Goal: Book appointment/travel/reservation

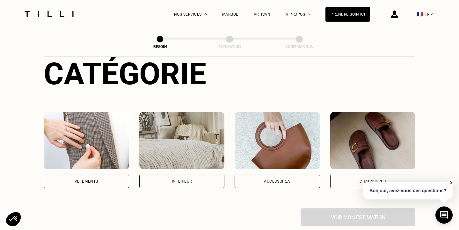
scroll to position [77, 0]
click at [71, 175] on div "Vêtements" at bounding box center [86, 181] width 85 height 13
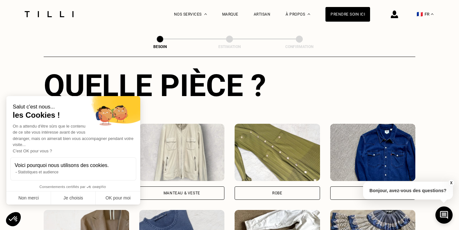
scroll to position [264, 0]
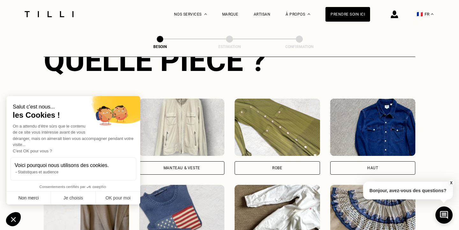
click at [40, 199] on button "Non merci" at bounding box center [28, 198] width 45 height 13
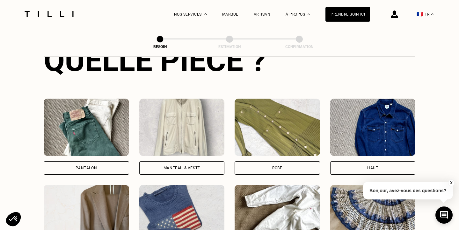
click at [76, 165] on div "Pantalon" at bounding box center [86, 168] width 85 height 13
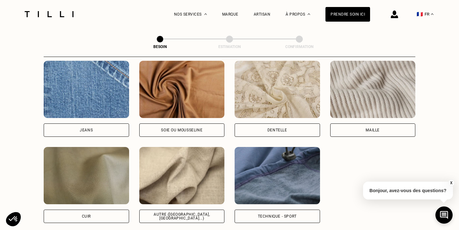
scroll to position [687, 0]
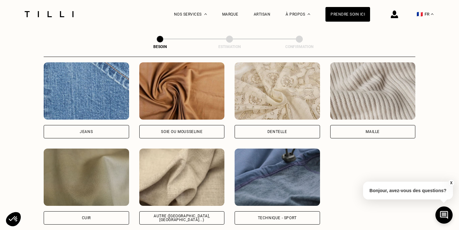
click at [188, 214] on div "Autre ([GEOGRAPHIC_DATA], [GEOGRAPHIC_DATA]...)" at bounding box center [182, 218] width 75 height 8
select select "FR"
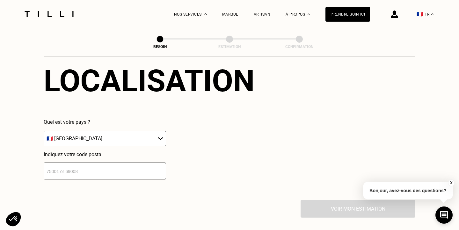
scroll to position [934, 0]
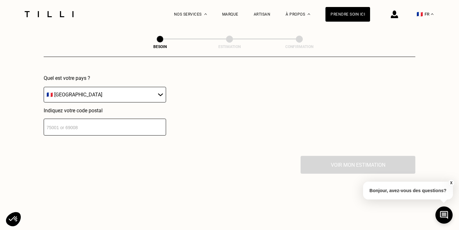
click at [115, 127] on input "number" at bounding box center [105, 127] width 122 height 17
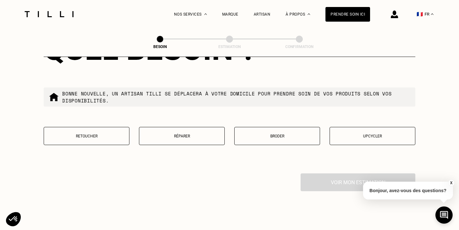
scroll to position [1085, 0]
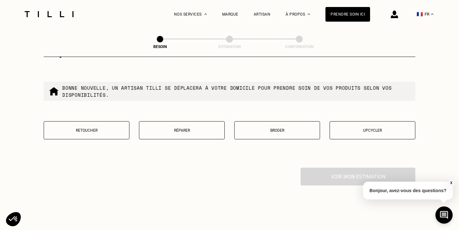
type input "75014"
click at [81, 130] on button "Retoucher" at bounding box center [87, 130] width 86 height 18
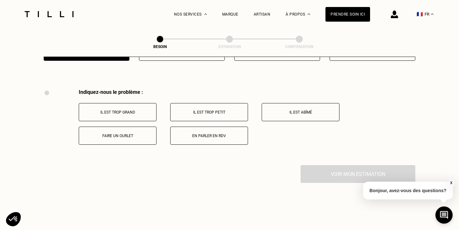
scroll to position [1176, 0]
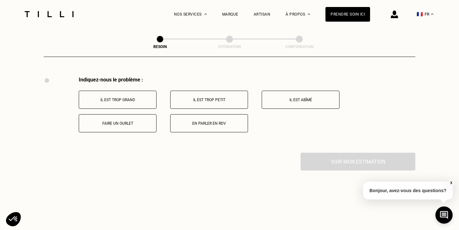
click at [146, 97] on button "Il est trop grand" at bounding box center [118, 100] width 78 height 18
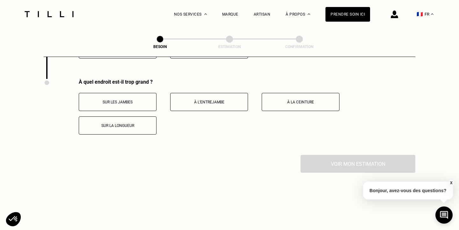
scroll to position [1252, 0]
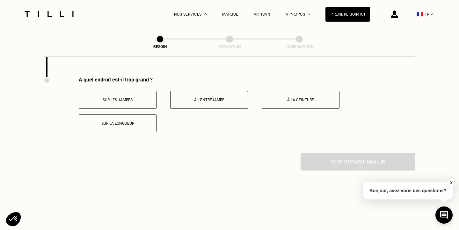
click at [145, 114] on button "Sur la longueur" at bounding box center [118, 123] width 78 height 18
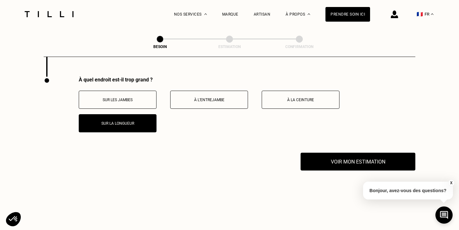
click at [153, 97] on button "Sur les jambes" at bounding box center [118, 100] width 78 height 18
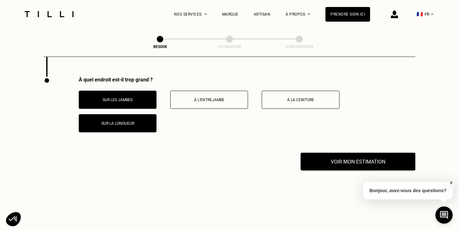
click at [206, 98] on p "À l’entrejambe" at bounding box center [209, 100] width 71 height 4
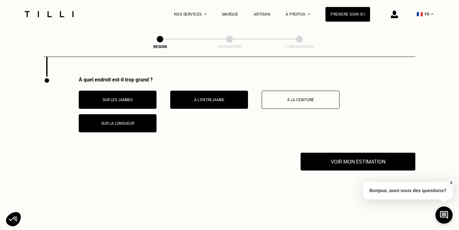
click at [134, 98] on button "Sur les jambes" at bounding box center [118, 100] width 78 height 18
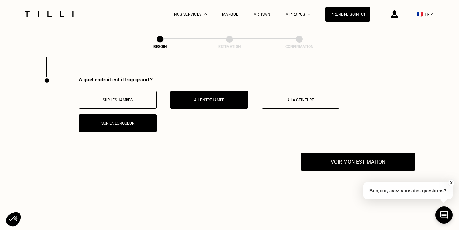
click at [134, 114] on button "Sur la longueur" at bounding box center [118, 123] width 78 height 18
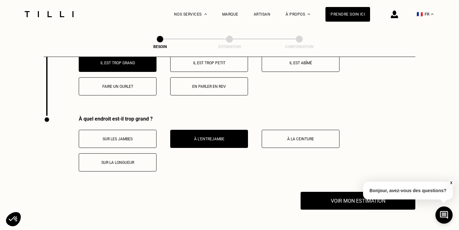
scroll to position [1218, 0]
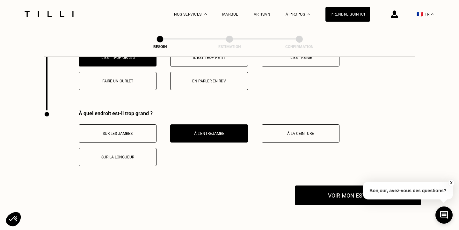
click at [336, 191] on button "Voir mon estimation" at bounding box center [358, 196] width 126 height 20
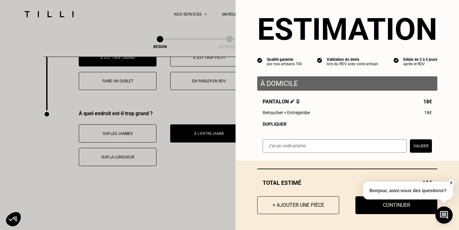
scroll to position [9, 0]
click at [452, 182] on button "X" at bounding box center [451, 183] width 6 height 7
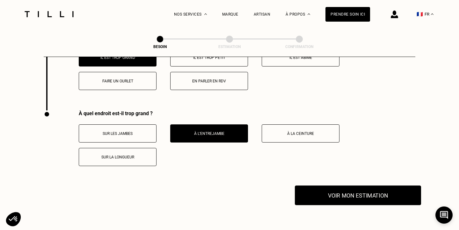
click at [387, 193] on button "Voir mon estimation" at bounding box center [358, 196] width 126 height 20
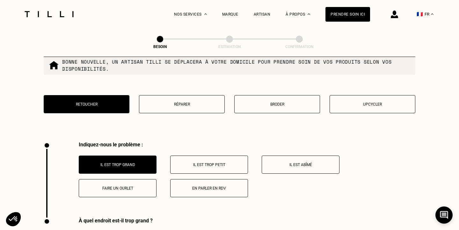
scroll to position [1119, 0]
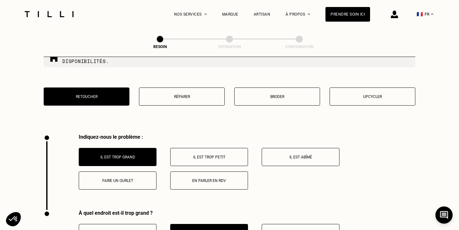
click at [120, 179] on button "Faire un ourlet" at bounding box center [118, 181] width 78 height 18
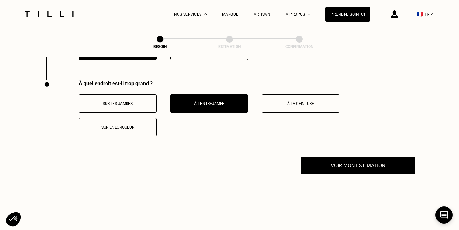
scroll to position [1252, 0]
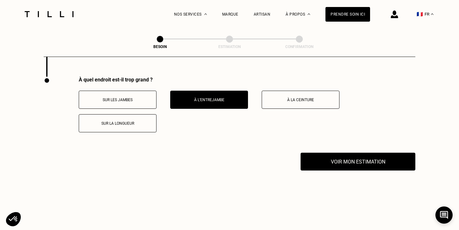
click at [129, 98] on p "Sur les jambes" at bounding box center [117, 100] width 71 height 4
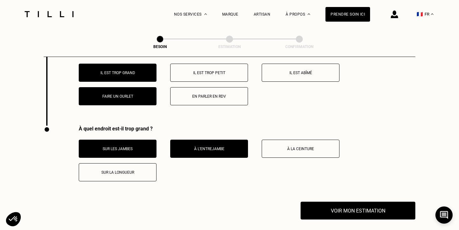
scroll to position [1220, 0]
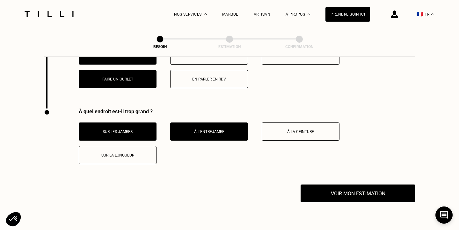
click at [152, 123] on button "Sur les jambes" at bounding box center [118, 132] width 78 height 18
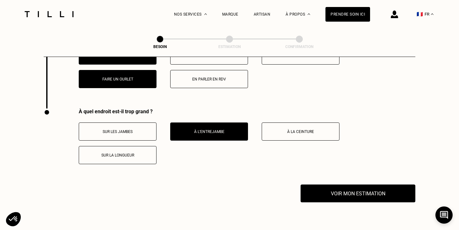
click at [144, 153] on p "Sur la longueur" at bounding box center [117, 155] width 71 height 4
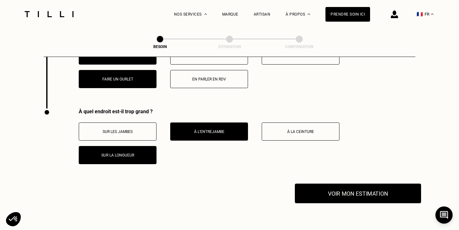
click at [371, 189] on button "Voir mon estimation" at bounding box center [358, 194] width 126 height 20
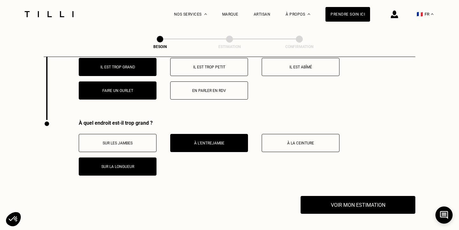
scroll to position [1209, 0]
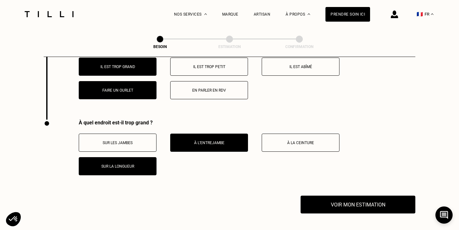
click at [140, 164] on p "Sur la longueur" at bounding box center [117, 166] width 71 height 4
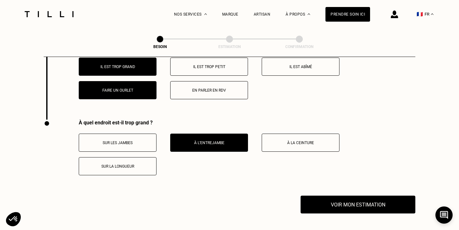
click at [317, 190] on div "À quel endroit est-il trop grand ? Sur les jambes À l’entrejambe À la ceinture …" at bounding box center [229, 158] width 371 height 76
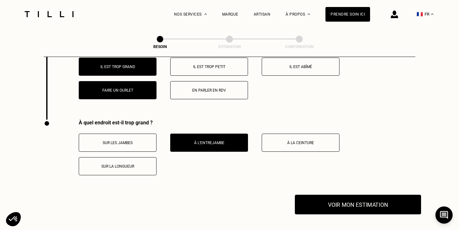
click at [315, 198] on button "Voir mon estimation" at bounding box center [358, 205] width 126 height 20
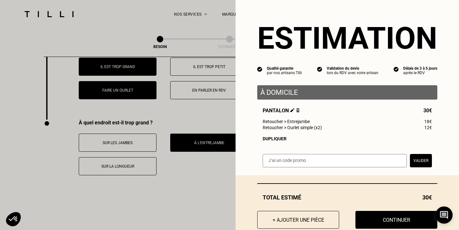
scroll to position [0, 0]
drag, startPoint x: 325, startPoint y: 130, endPoint x: 262, endPoint y: 98, distance: 70.4
click at [262, 98] on div "À domicile Pantalon 30€ Retoucher > Entrejambe 18€ Retoucher > Ourlet simple (x…" at bounding box center [347, 113] width 180 height 56
click at [262, 98] on div "À domicile" at bounding box center [347, 92] width 180 height 14
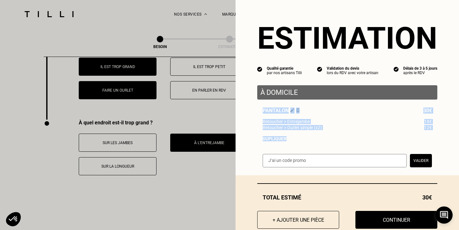
drag, startPoint x: 262, startPoint y: 98, endPoint x: 292, endPoint y: 146, distance: 55.9
click at [292, 146] on div "Estimation Qualité garantie par nos artisans Tilli Validation du devis lors du …" at bounding box center [346, 88] width 223 height 176
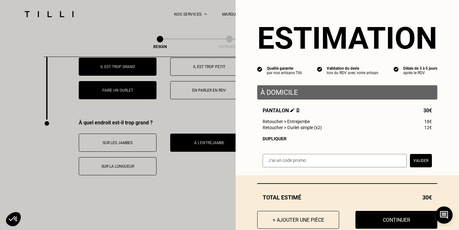
drag, startPoint x: 292, startPoint y: 146, endPoint x: 296, endPoint y: 63, distance: 82.3
click at [296, 63] on div "Estimation Qualité garantie par nos artisans Tilli Validation du devis lors du …" at bounding box center [346, 88] width 223 height 176
drag, startPoint x: 293, startPoint y: 145, endPoint x: 285, endPoint y: 58, distance: 87.3
click at [285, 58] on div "Estimation Qualité garantie par nos artisans Tilli Validation du devis lors du …" at bounding box center [346, 88] width 223 height 176
click at [297, 139] on div "Dupliquer" at bounding box center [347, 138] width 169 height 5
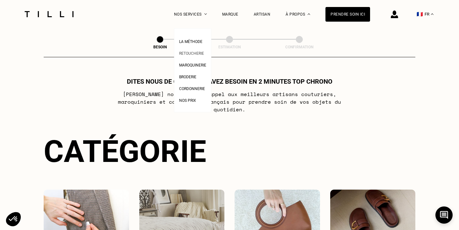
click at [196, 53] on span "Retoucherie" at bounding box center [191, 53] width 25 height 4
